Goal: Information Seeking & Learning: Learn about a topic

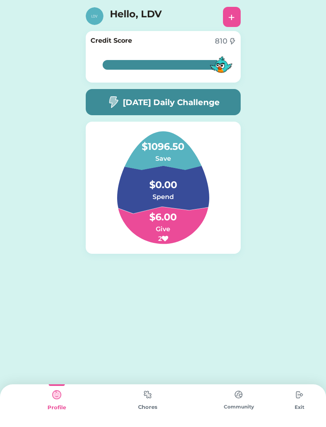
click at [151, 407] on div "Chores" at bounding box center [147, 407] width 91 height 8
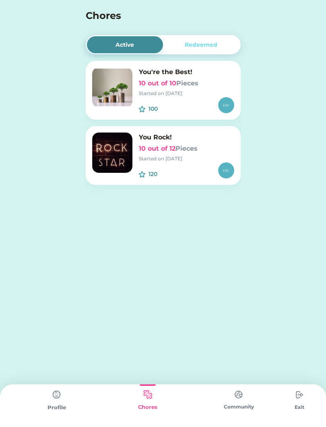
click at [232, 402] on img at bounding box center [239, 395] width 16 height 16
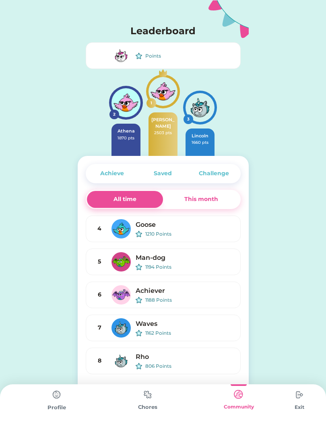
click at [218, 197] on div "This month" at bounding box center [201, 199] width 77 height 17
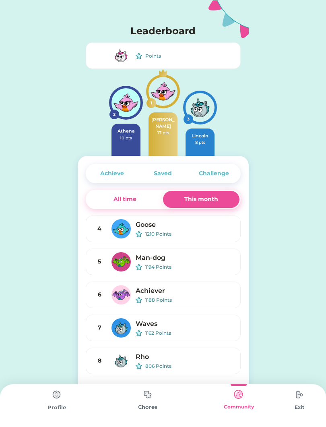
click at [228, 174] on div "Challenge" at bounding box center [214, 173] width 30 height 8
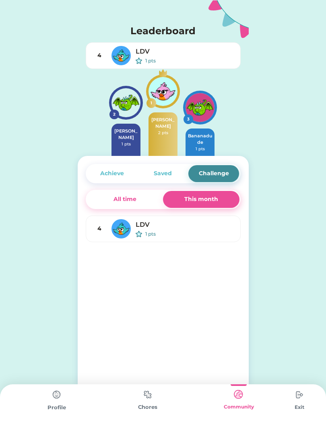
click at [59, 399] on img at bounding box center [57, 395] width 16 height 16
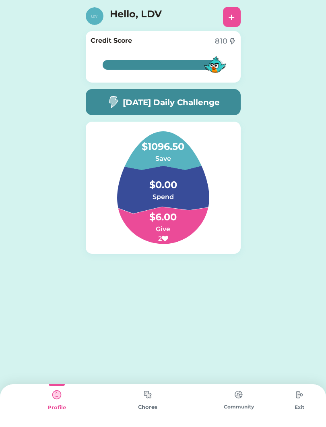
click at [101, 97] on div "[DATE] Daily Challenge" at bounding box center [163, 102] width 155 height 26
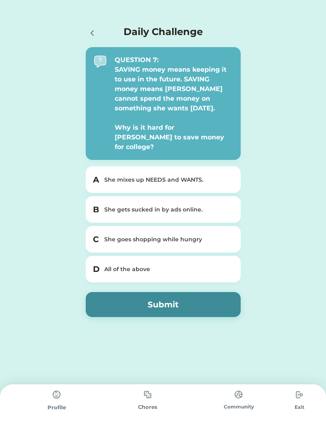
click at [126, 265] on div "All of the above" at bounding box center [168, 269] width 128 height 8
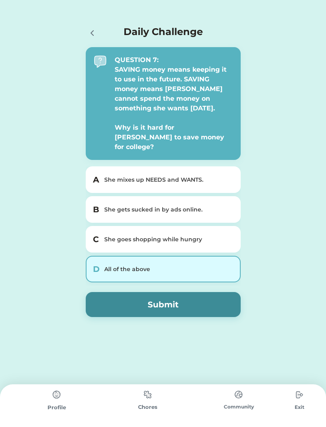
click at [145, 292] on button "Submit" at bounding box center [163, 304] width 155 height 25
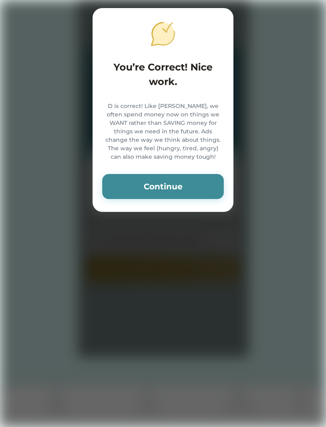
click at [137, 197] on button "Continue" at bounding box center [163, 186] width 122 height 25
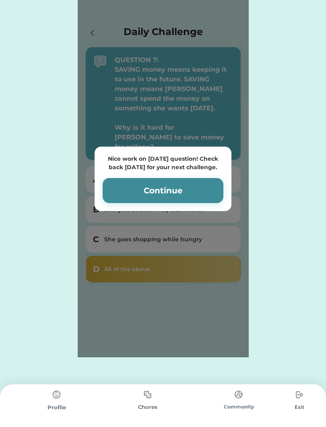
click at [126, 182] on button "Continue" at bounding box center [163, 190] width 121 height 25
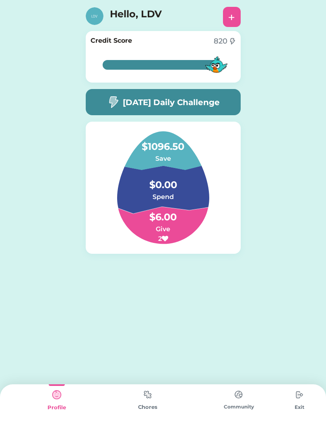
click at [237, 397] on img at bounding box center [239, 395] width 16 height 16
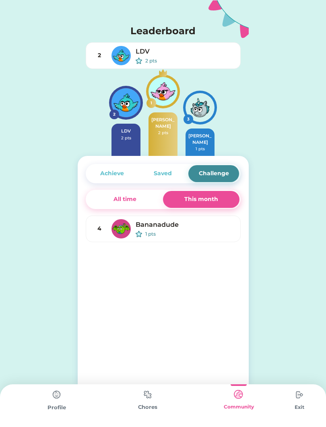
click at [49, 393] on img at bounding box center [57, 395] width 16 height 16
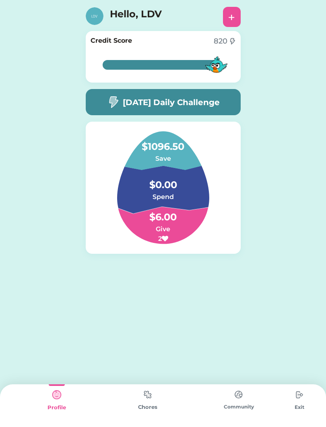
click at [234, 399] on img at bounding box center [239, 395] width 16 height 16
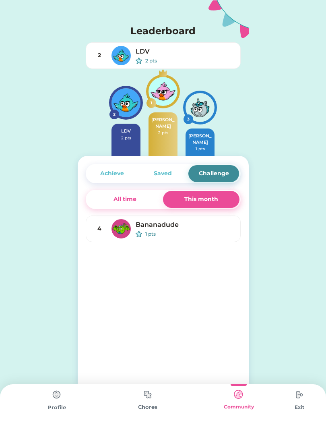
click at [137, 203] on div "All time" at bounding box center [125, 199] width 77 height 17
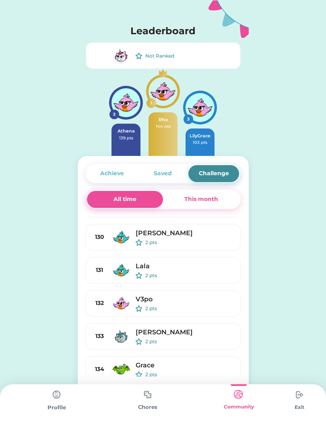
scroll to position [4160, 0]
